Goal: Check status

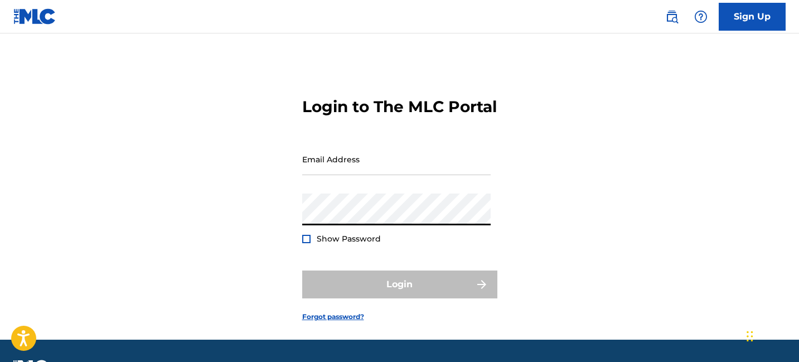
type input "[EMAIL_ADDRESS][DOMAIN_NAME]"
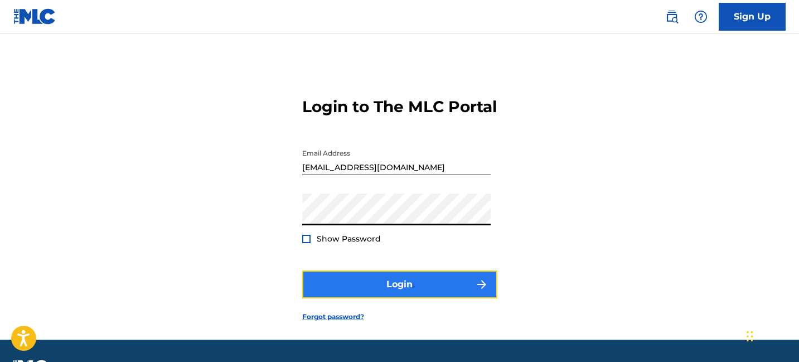
click at [383, 298] on button "Login" at bounding box center [399, 284] width 195 height 28
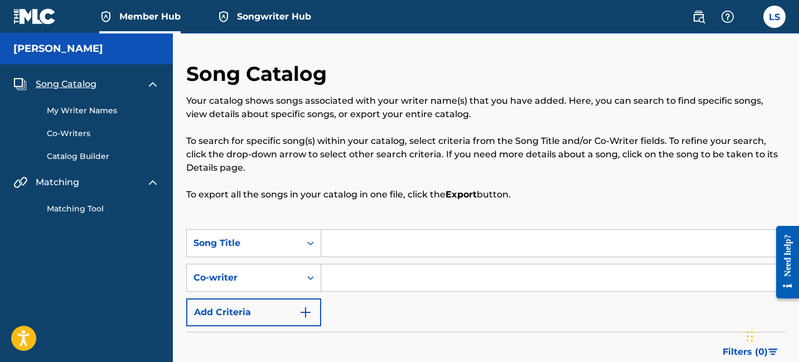
click at [123, 12] on span "Member Hub" at bounding box center [149, 16] width 61 height 13
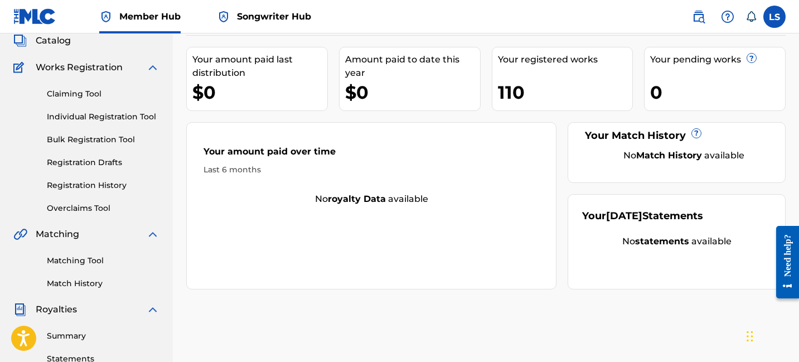
scroll to position [37, 0]
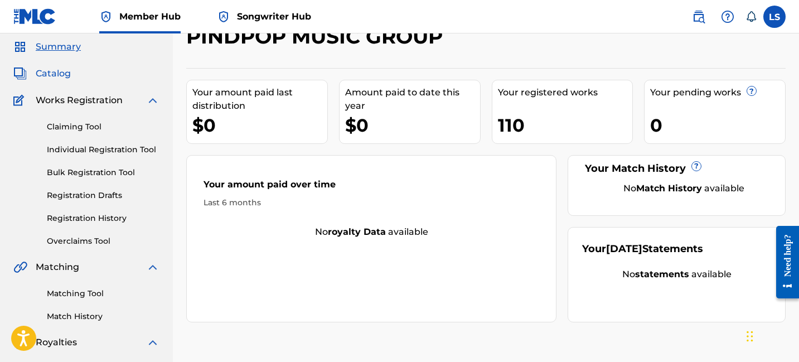
click at [61, 76] on span "Catalog" at bounding box center [53, 73] width 35 height 13
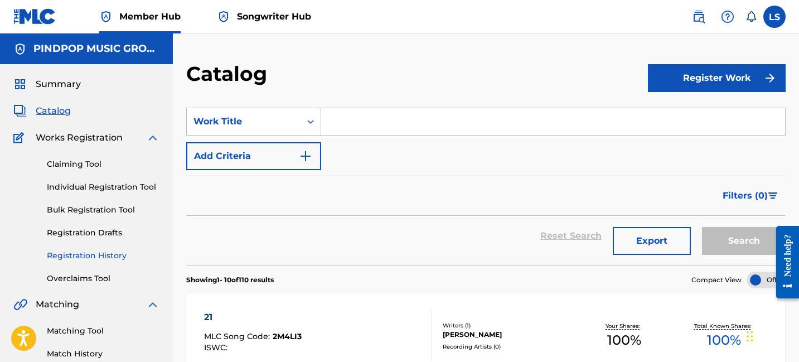
click at [110, 257] on link "Registration History" at bounding box center [103, 256] width 113 height 12
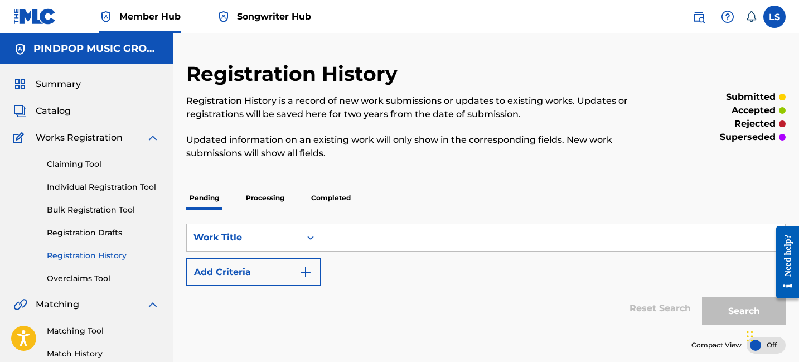
click at [268, 196] on p "Processing" at bounding box center [265, 197] width 45 height 23
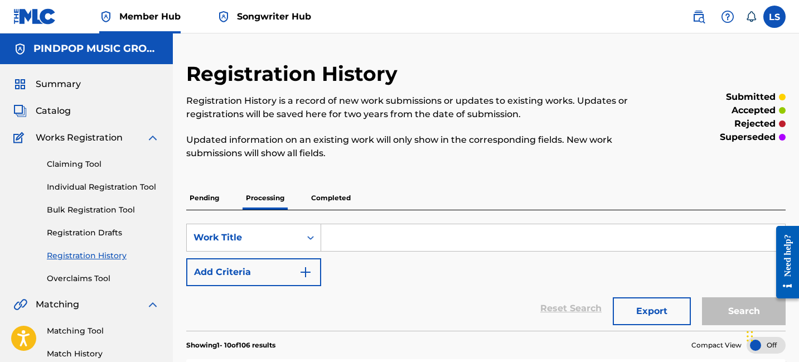
click at [335, 196] on p "Completed" at bounding box center [331, 197] width 46 height 23
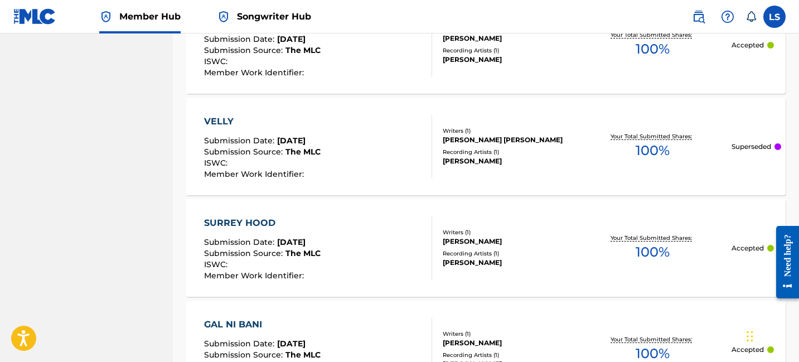
scroll to position [818, 0]
